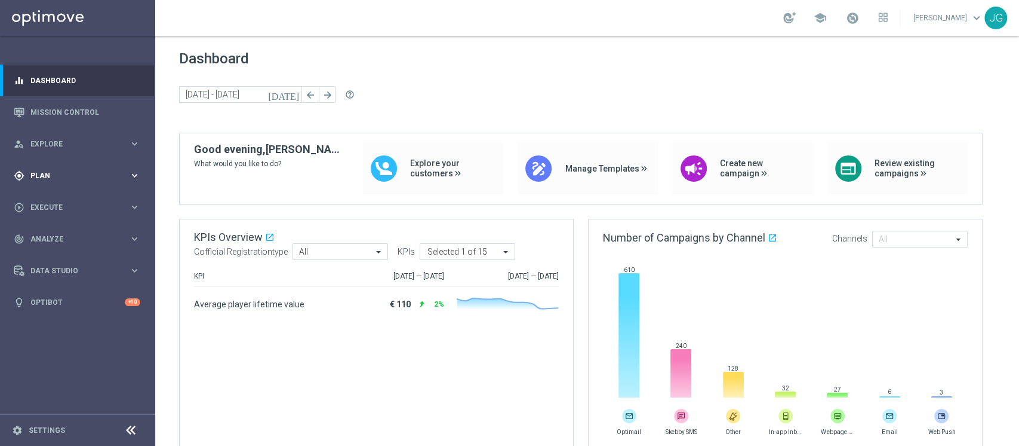
click at [76, 186] on div "gps_fixed Plan keyboard_arrow_right" at bounding box center [77, 175] width 154 height 32
click at [72, 196] on link "Target Groups" at bounding box center [77, 200] width 93 height 10
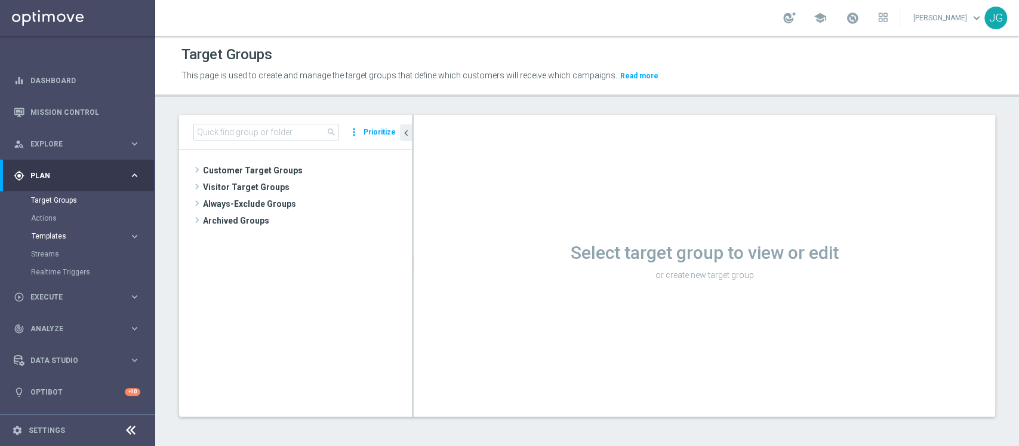
click at [81, 232] on span "Templates" at bounding box center [74, 235] width 85 height 7
click at [62, 251] on link "Optimail" at bounding box center [80, 254] width 87 height 10
